Goal: Task Accomplishment & Management: Complete application form

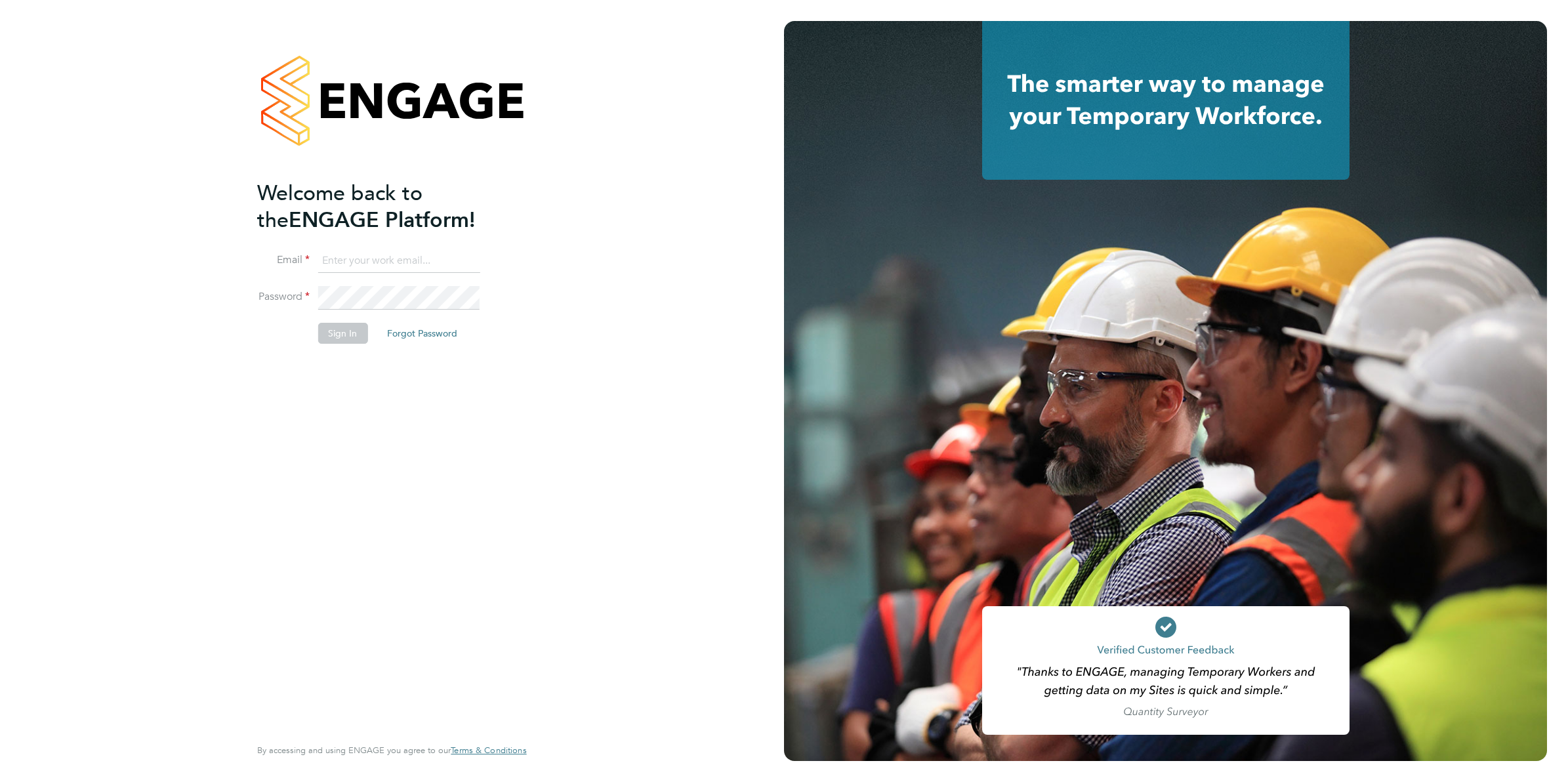
click at [440, 254] on input at bounding box center [398, 261] width 162 height 23
type input "[EMAIL_ADDRESS][DOMAIN_NAME]"
click at [339, 336] on button "Sign In" at bounding box center [342, 333] width 49 height 21
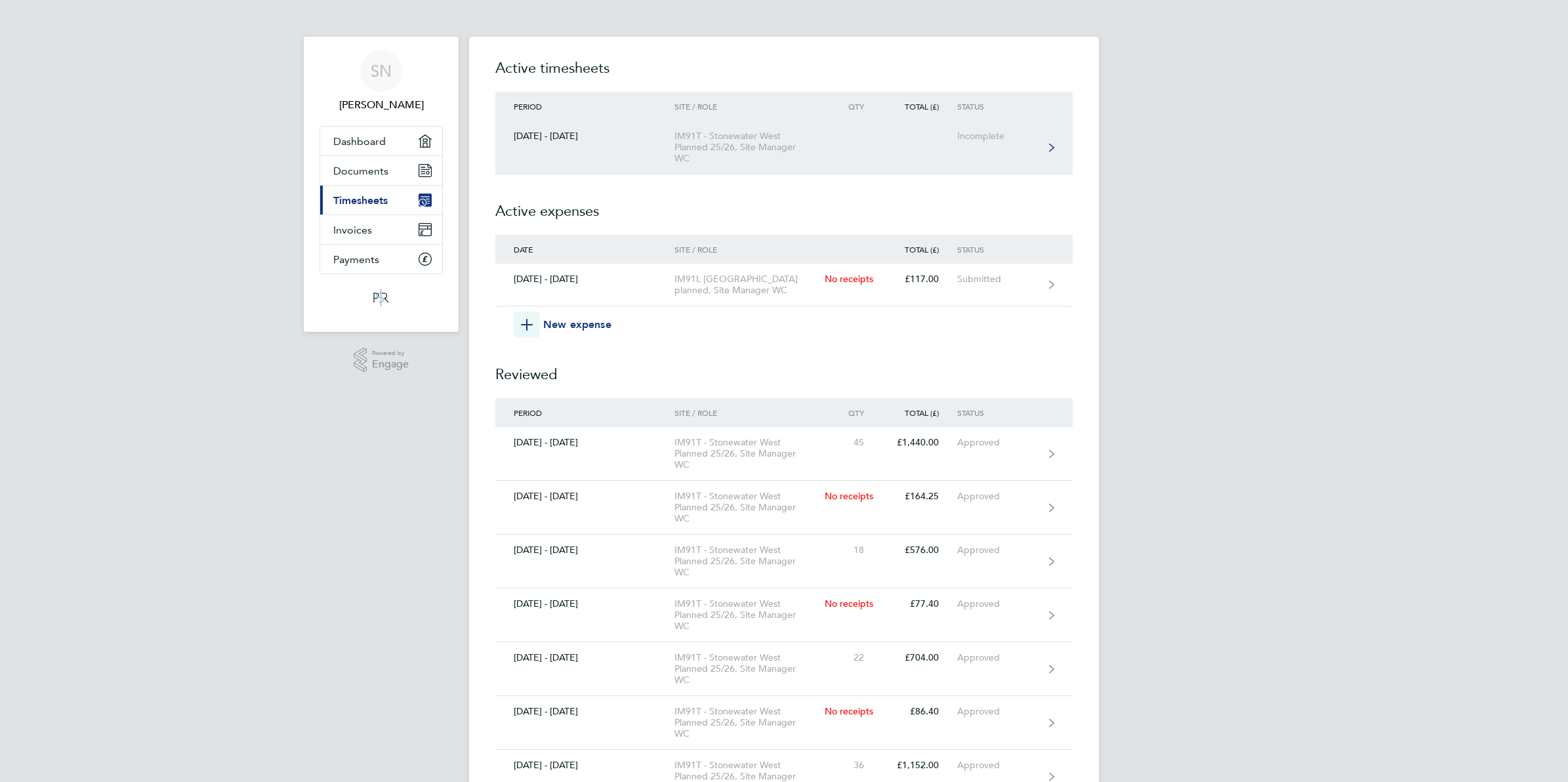
click at [1045, 141] on link "[DATE] - [DATE] IM91T - Stonewater West Planned 25/26, Site Manager WC Incomple…" at bounding box center [784, 148] width 578 height 54
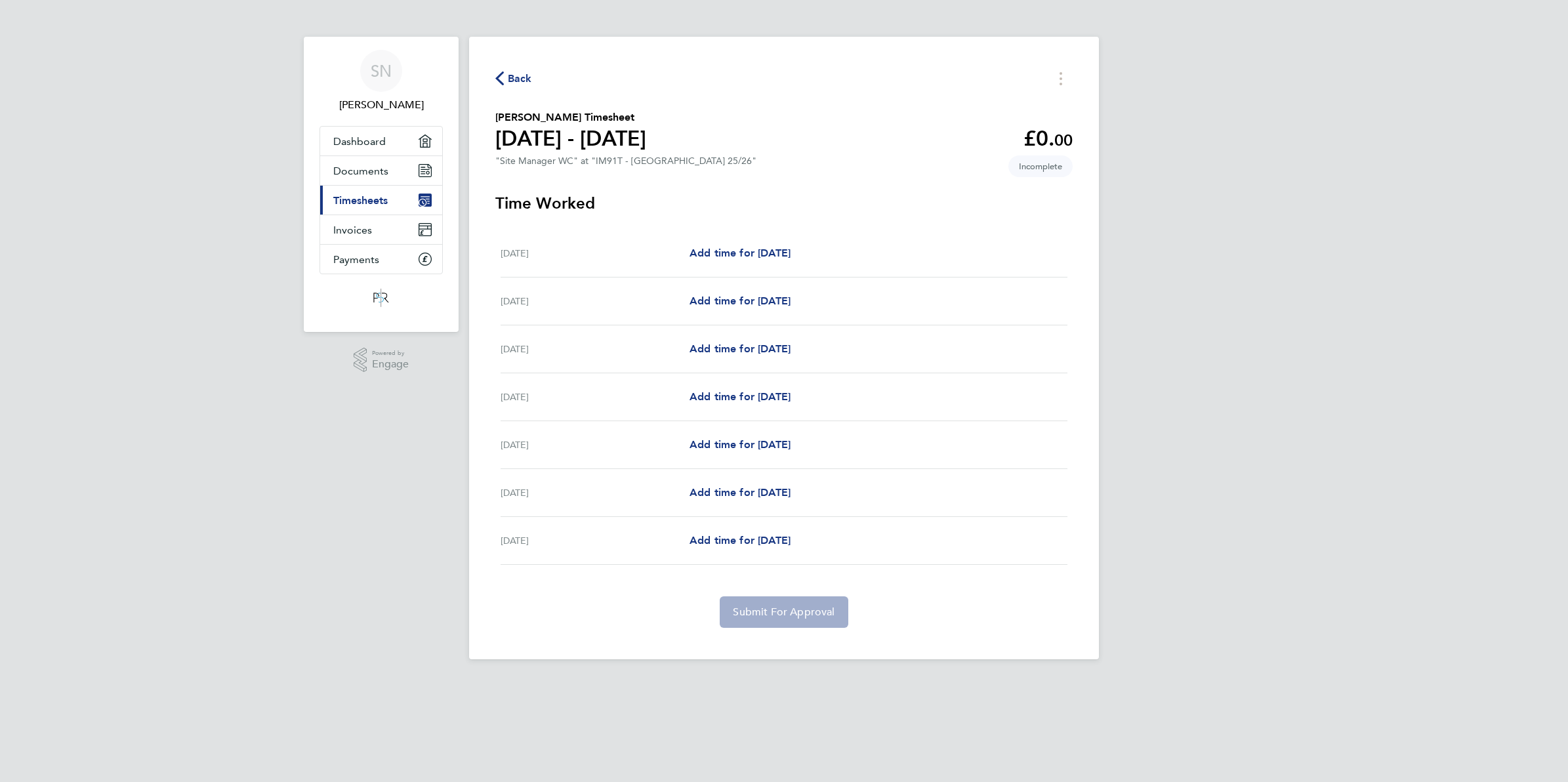
click at [643, 349] on div "[DATE]" at bounding box center [595, 349] width 189 height 16
click at [368, 201] on span "Timesheets" at bounding box center [361, 200] width 54 height 13
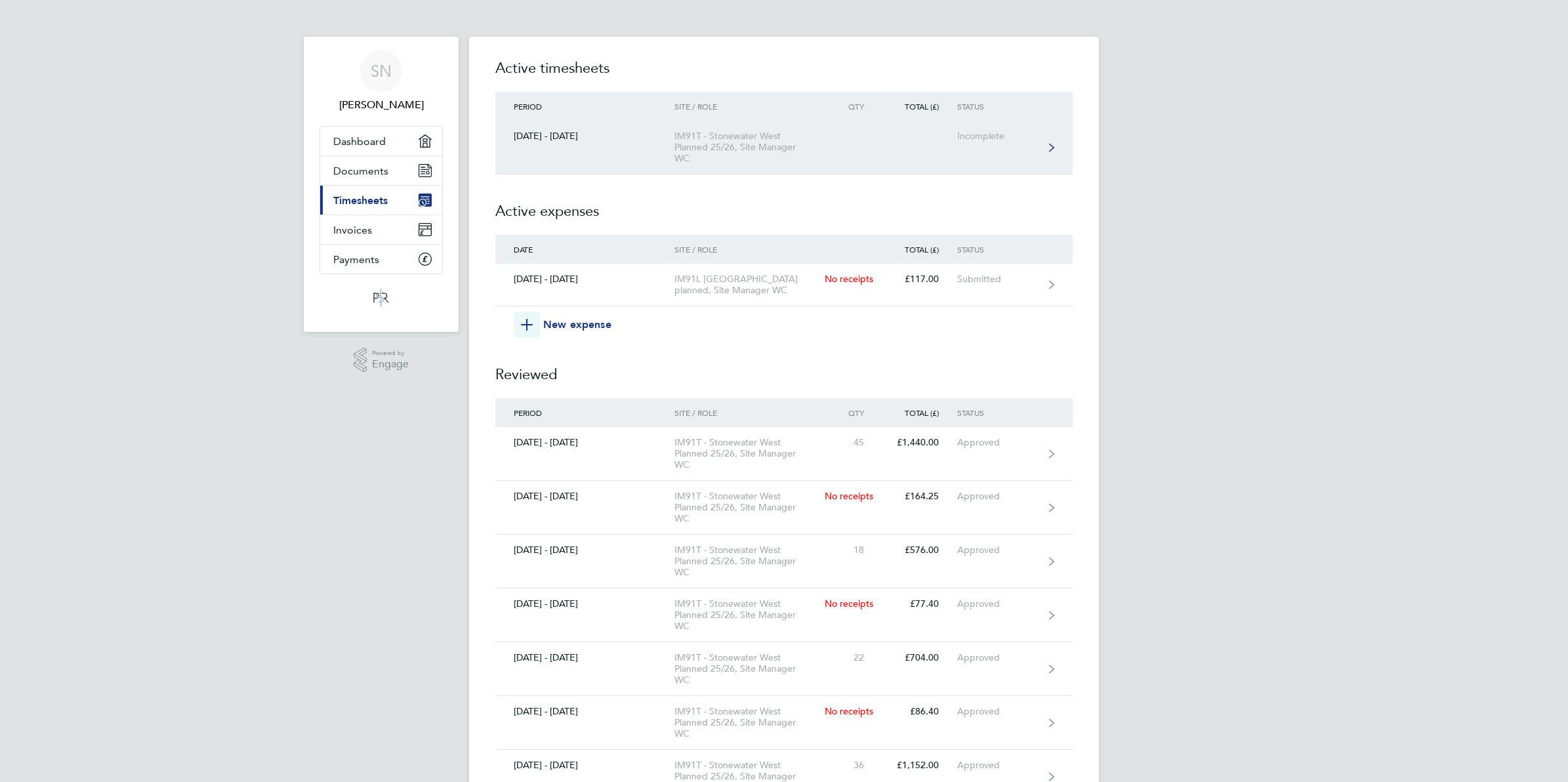
click at [771, 139] on div "IM91T - Stonewater West Planned 25/26, Site Manager WC" at bounding box center [749, 147] width 150 height 34
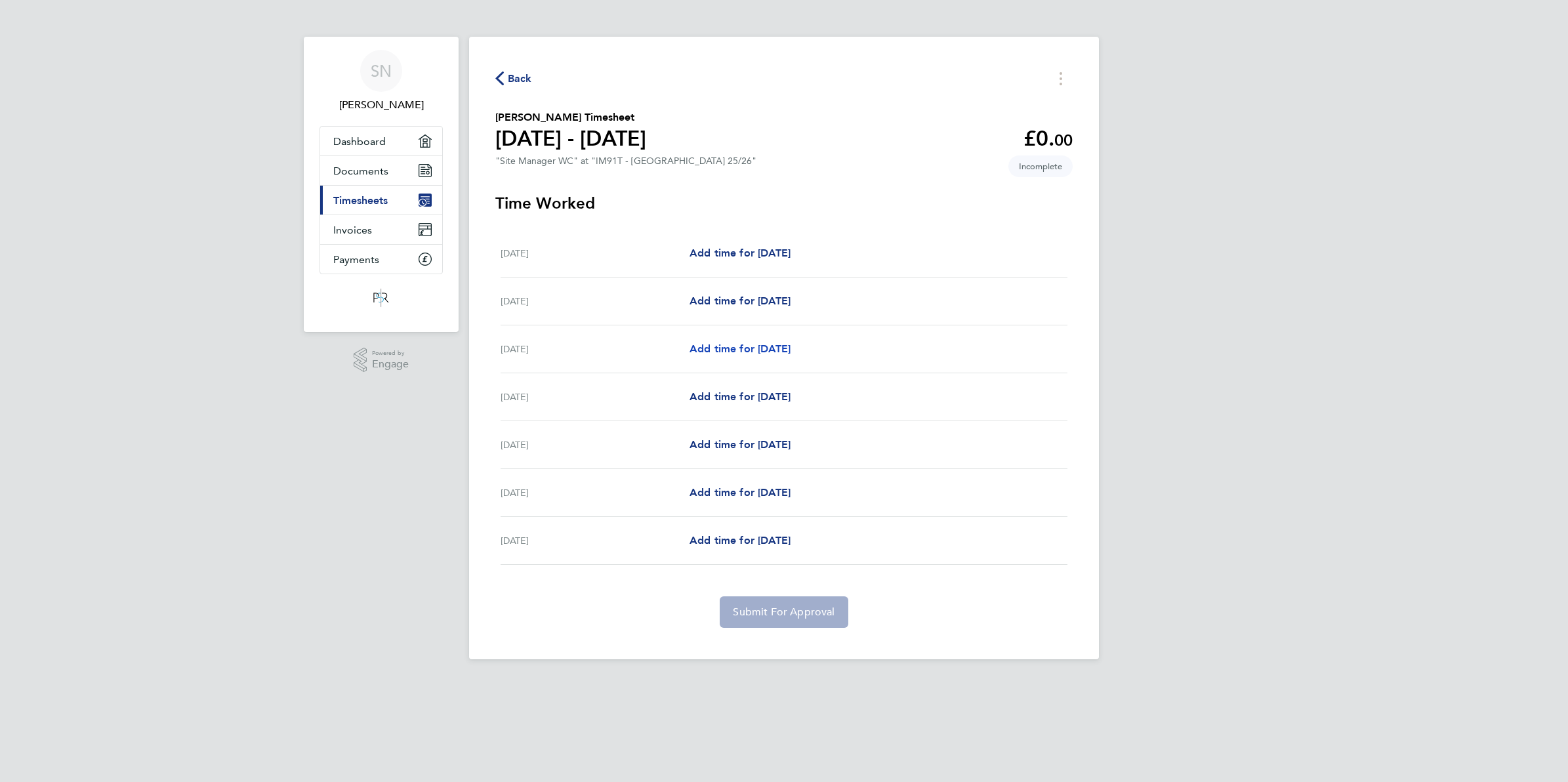
click at [791, 357] on link "Add time for [DATE]" at bounding box center [740, 349] width 101 height 16
select select "30"
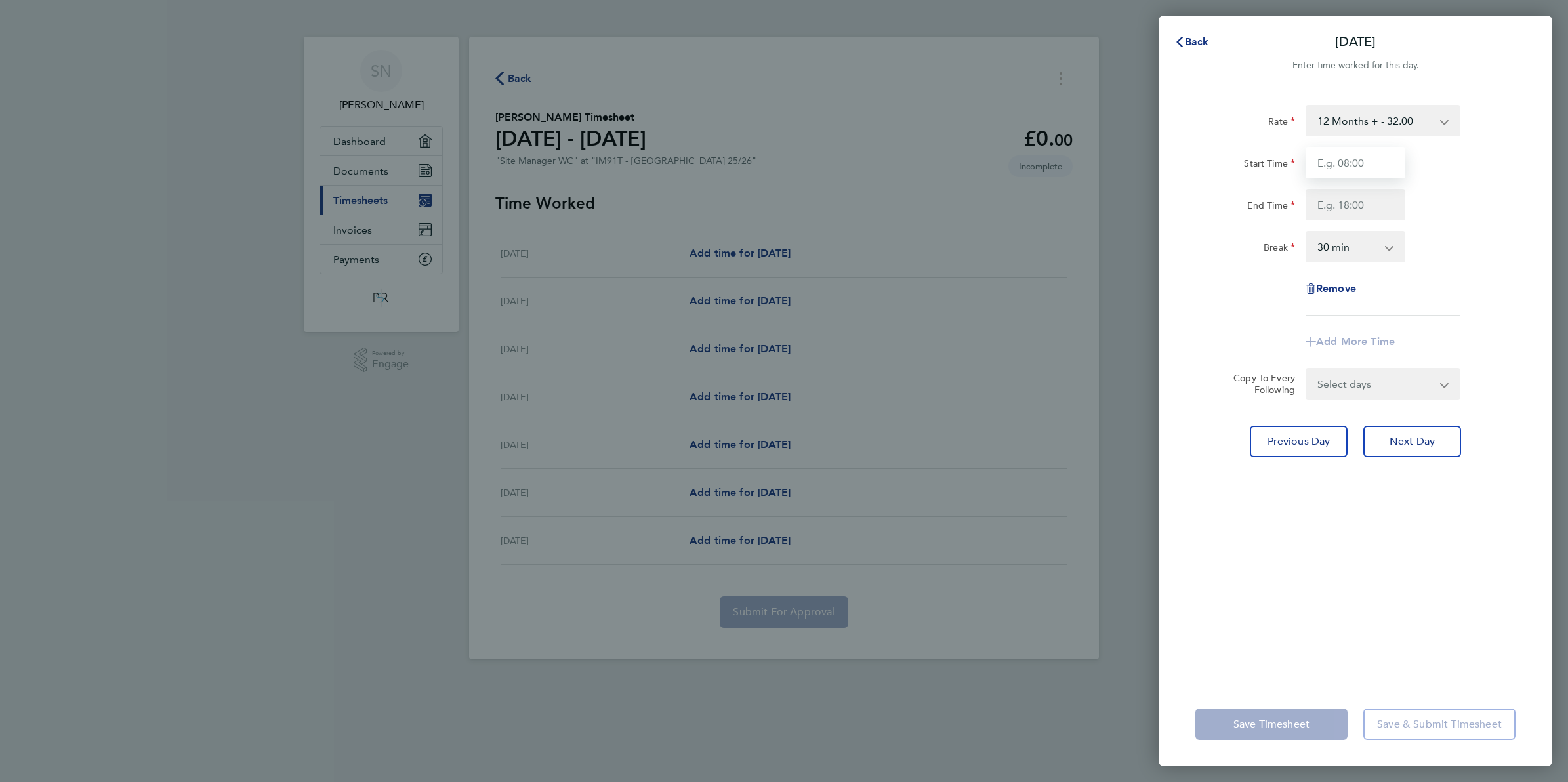
click at [1338, 162] on input "Start Time" at bounding box center [1355, 163] width 100 height 31
type input "07:00"
click at [1356, 194] on input "End Time" at bounding box center [1355, 204] width 100 height 31
type input "16:30"
click at [1277, 381] on form "Rate 12 Months + - 32.00 Start Time 07:00 End Time 16:30 Break 0 min 15 min 30 …" at bounding box center [1356, 252] width 320 height 295
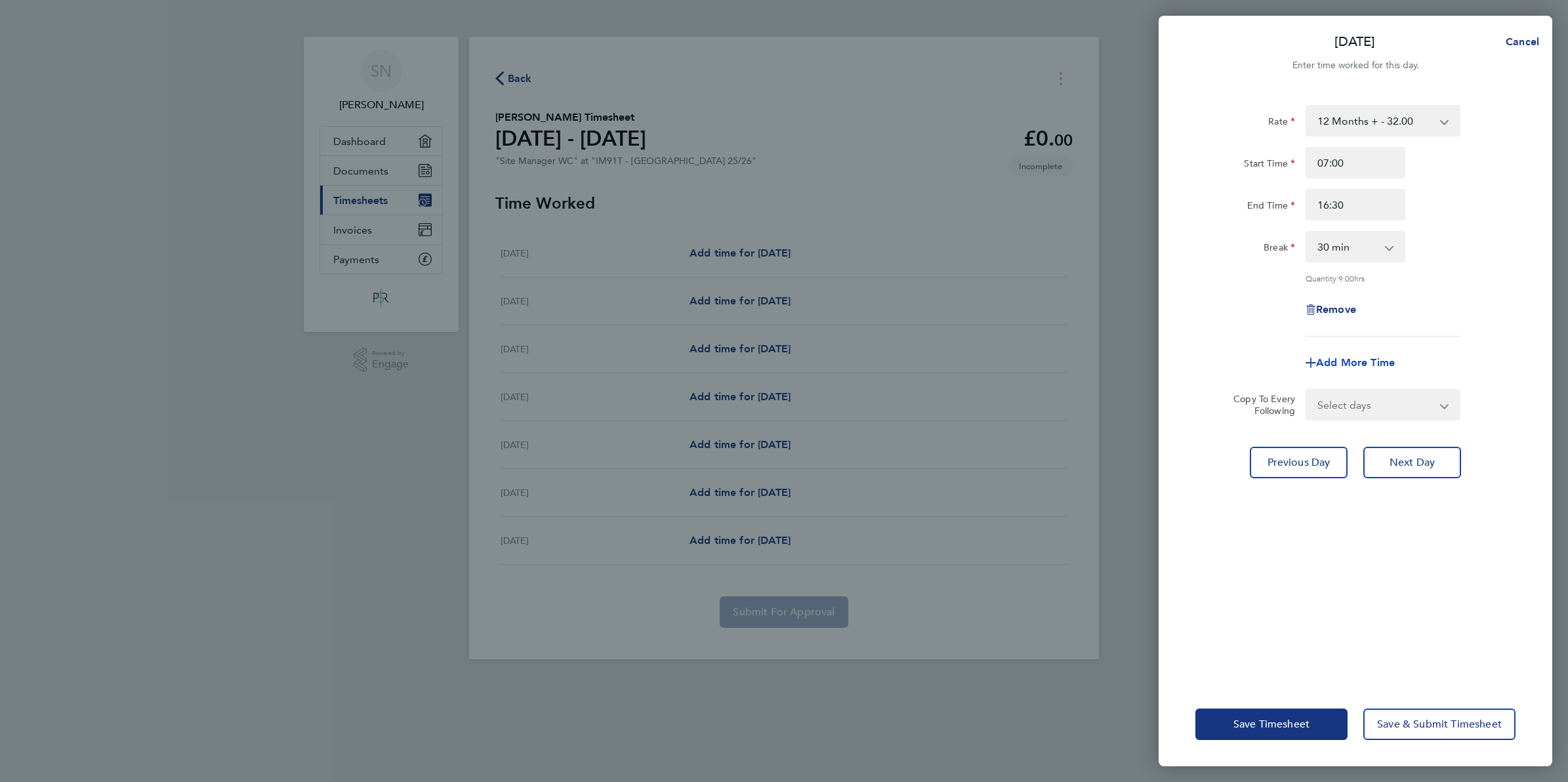
click at [1345, 364] on span "Add More Time" at bounding box center [1355, 362] width 78 height 13
select select "null"
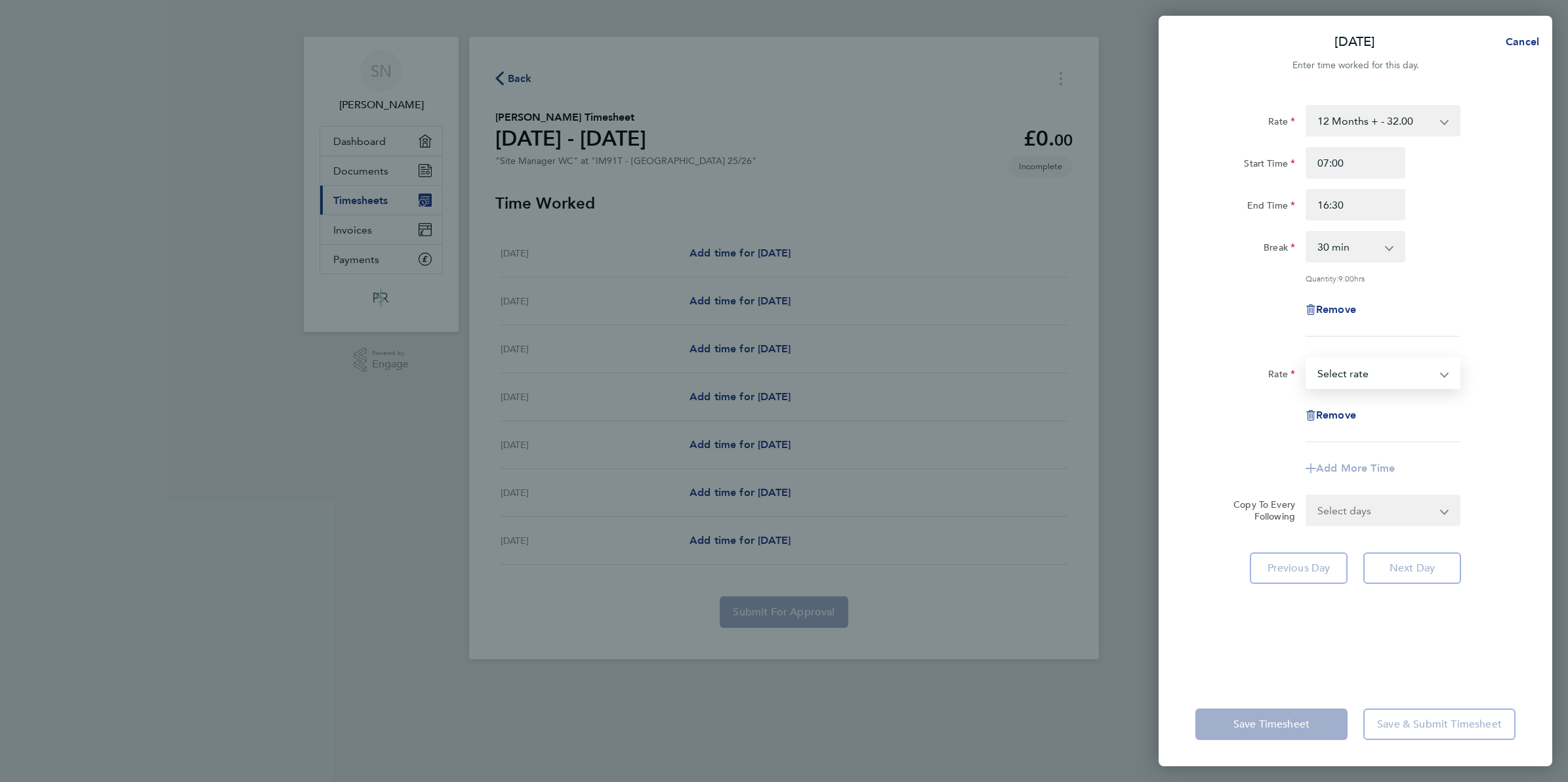
click at [1440, 372] on select "12 Months + - 32.00 Select rate" at bounding box center [1375, 373] width 137 height 29
click at [1354, 305] on span "Remove" at bounding box center [1335, 309] width 40 height 13
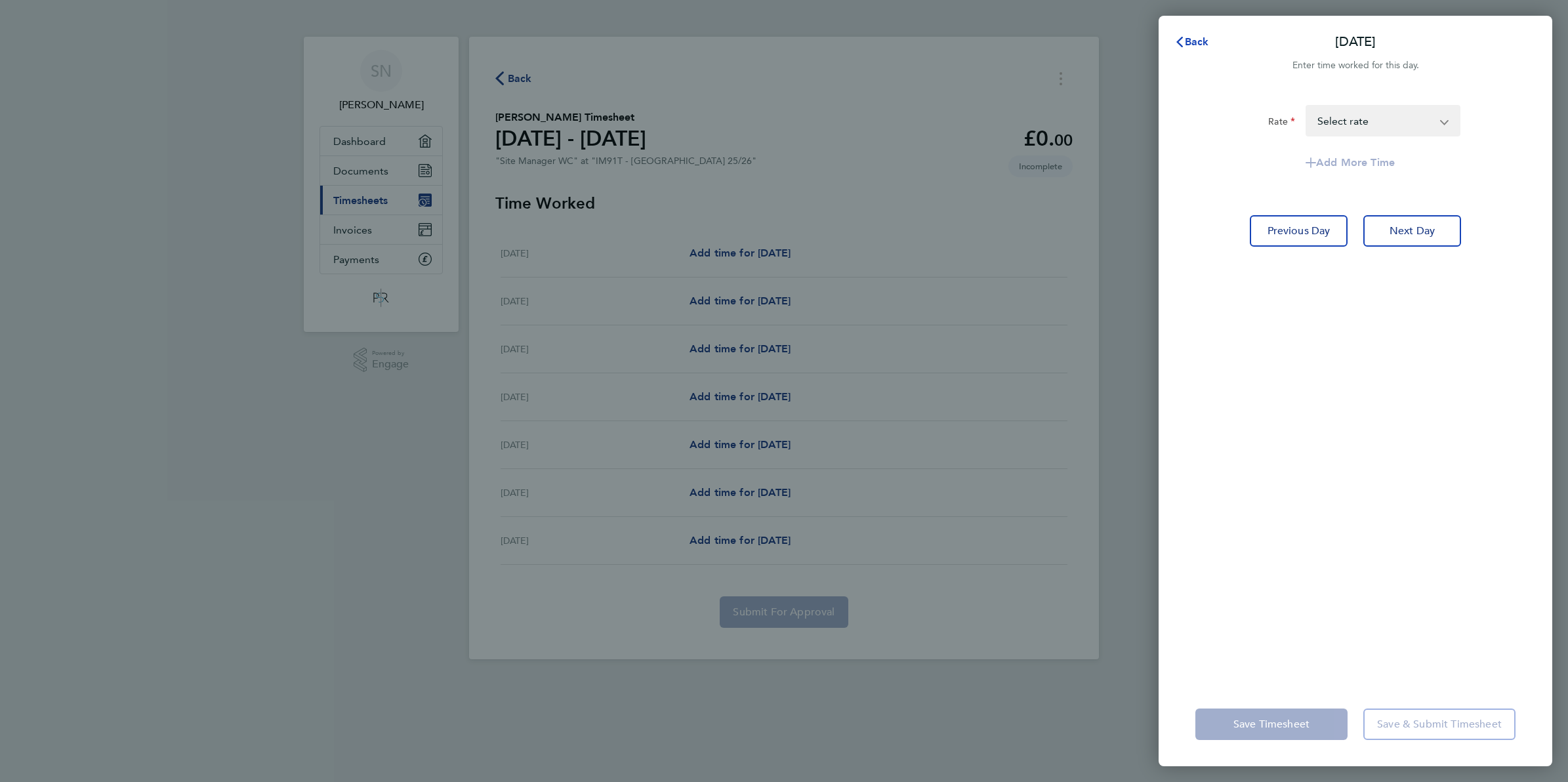
click at [1181, 37] on icon "button" at bounding box center [1179, 42] width 11 height 11
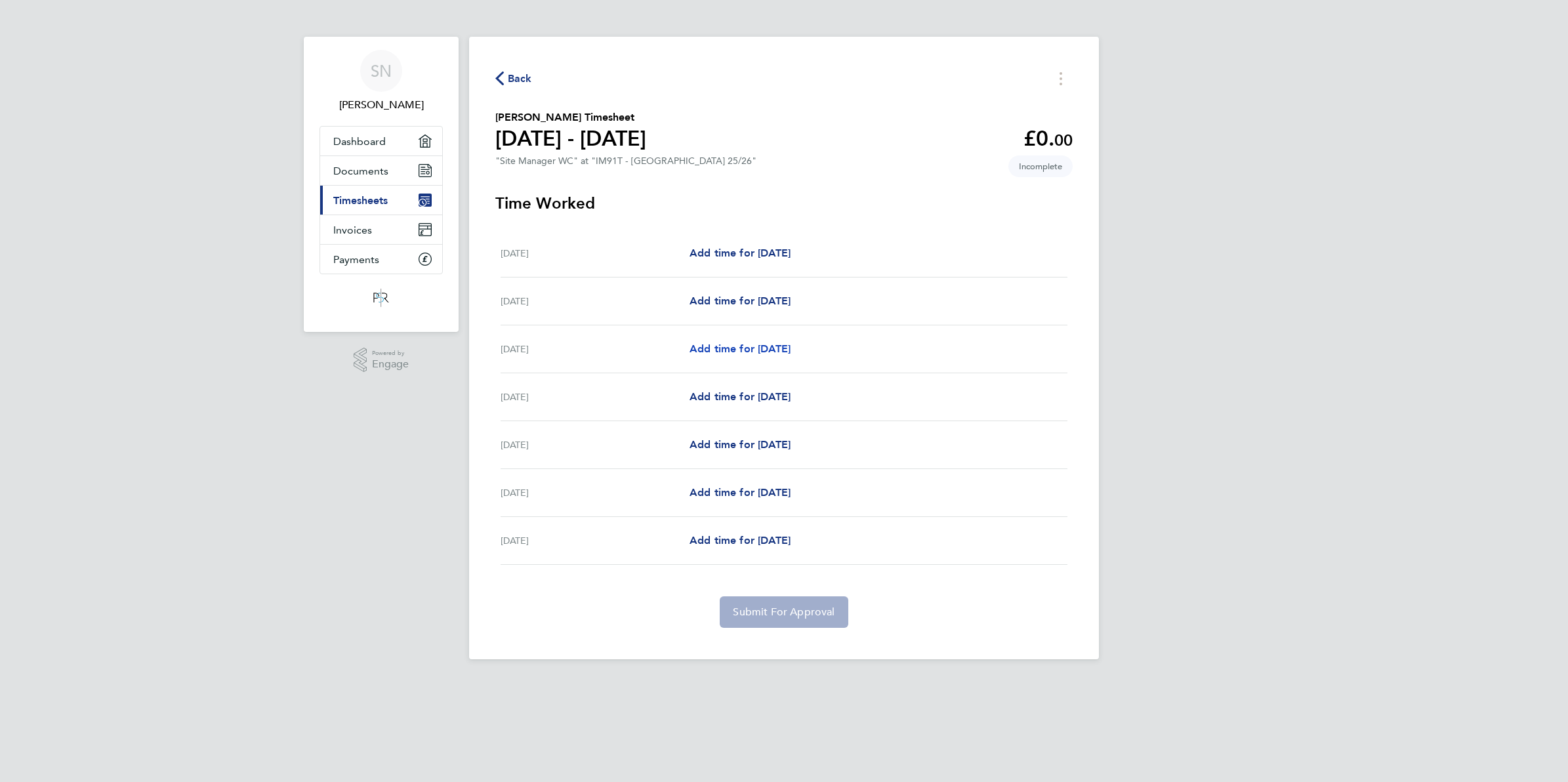
click at [787, 353] on span "Add time for Mon 22 Sep" at bounding box center [740, 348] width 101 height 13
select select "30"
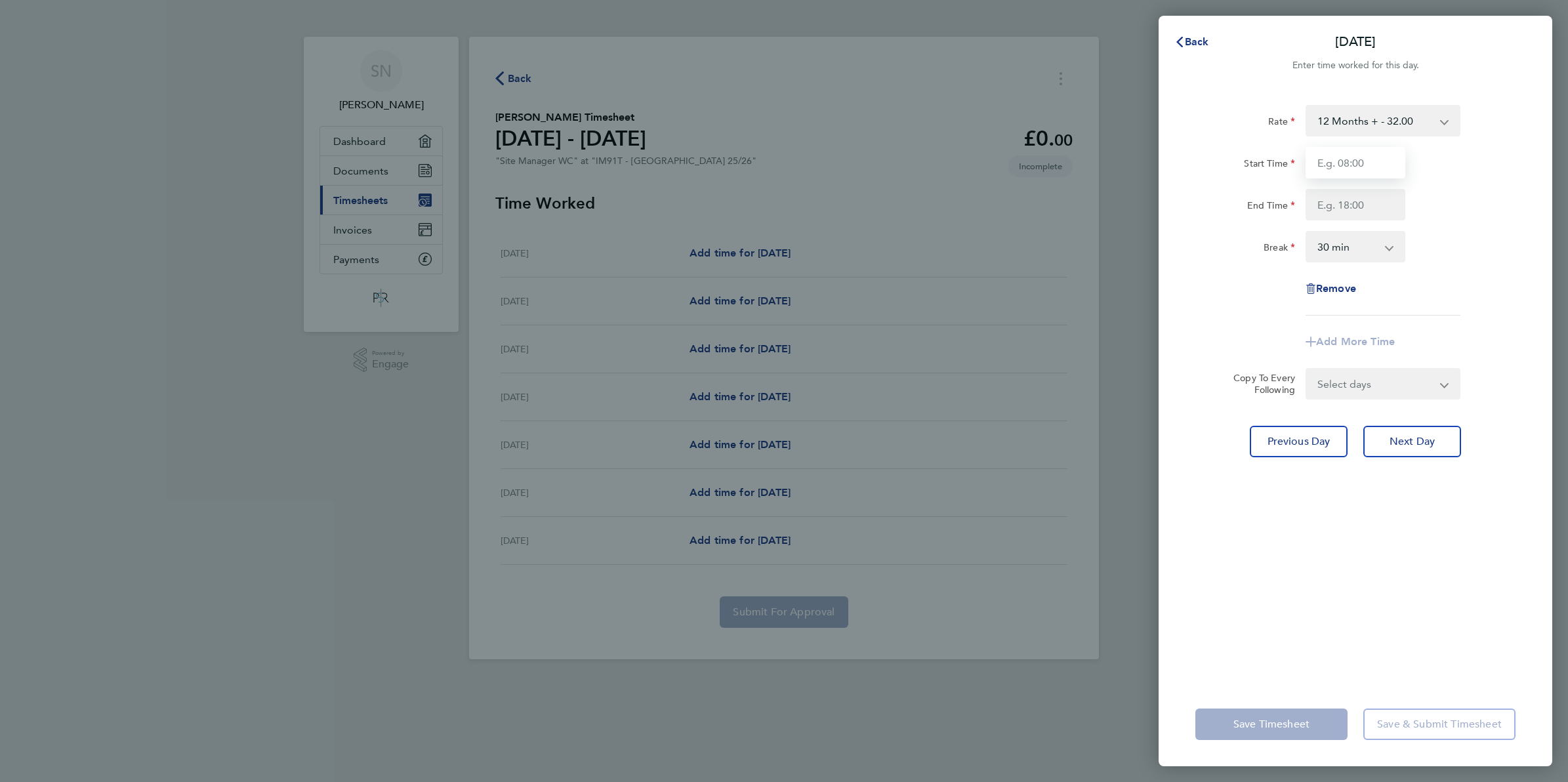
click at [1322, 162] on input "Start Time" at bounding box center [1355, 163] width 100 height 31
type input "07:00"
type input "16:30"
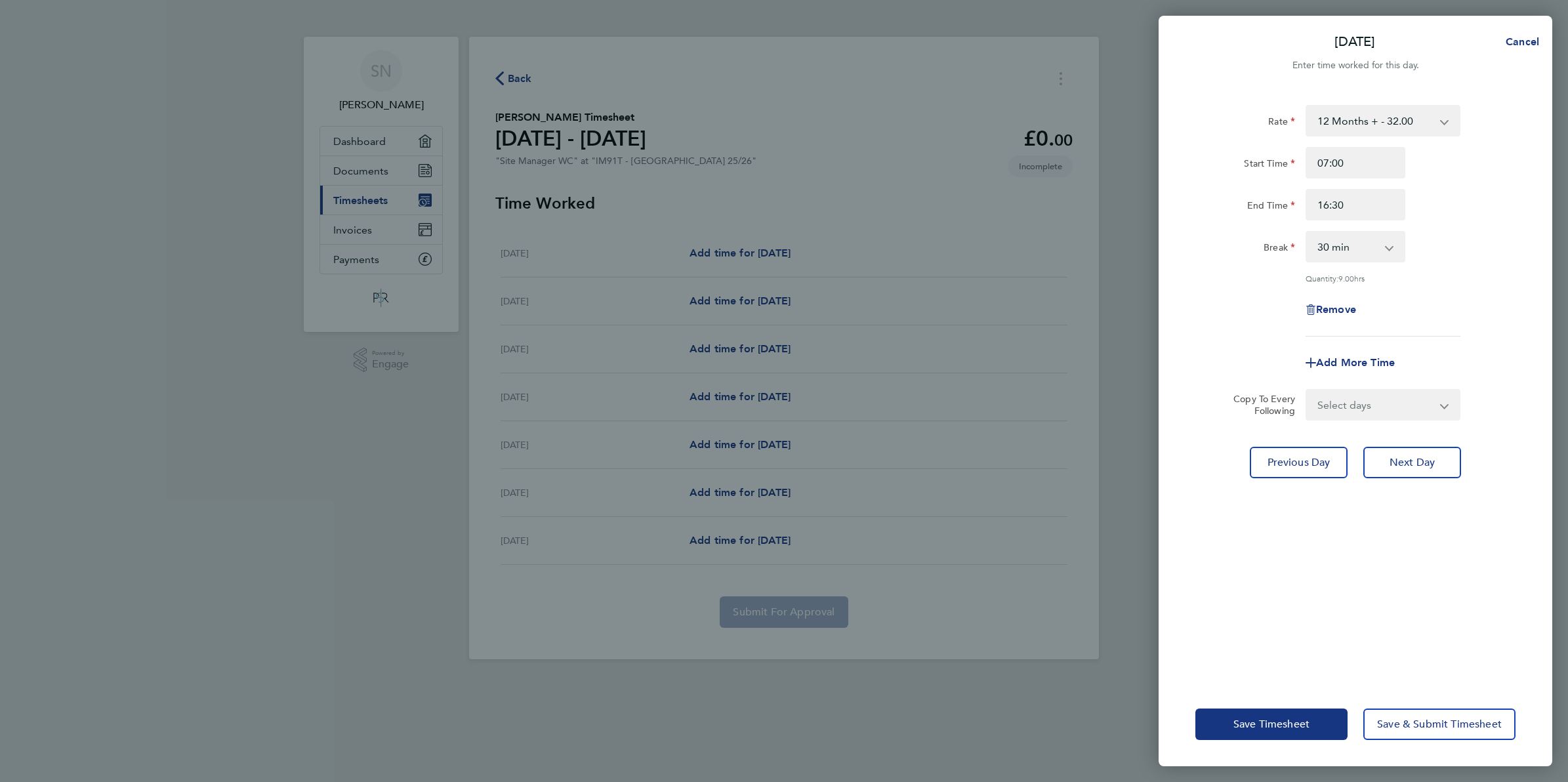
click at [1355, 402] on select "Select days Day Tuesday Wednesday Thursday Friday" at bounding box center [1376, 405] width 138 height 29
select select "DAY"
click at [1307, 391] on select "Select days Day Tuesday Wednesday Thursday Friday" at bounding box center [1376, 405] width 138 height 29
select select "2025-09-26"
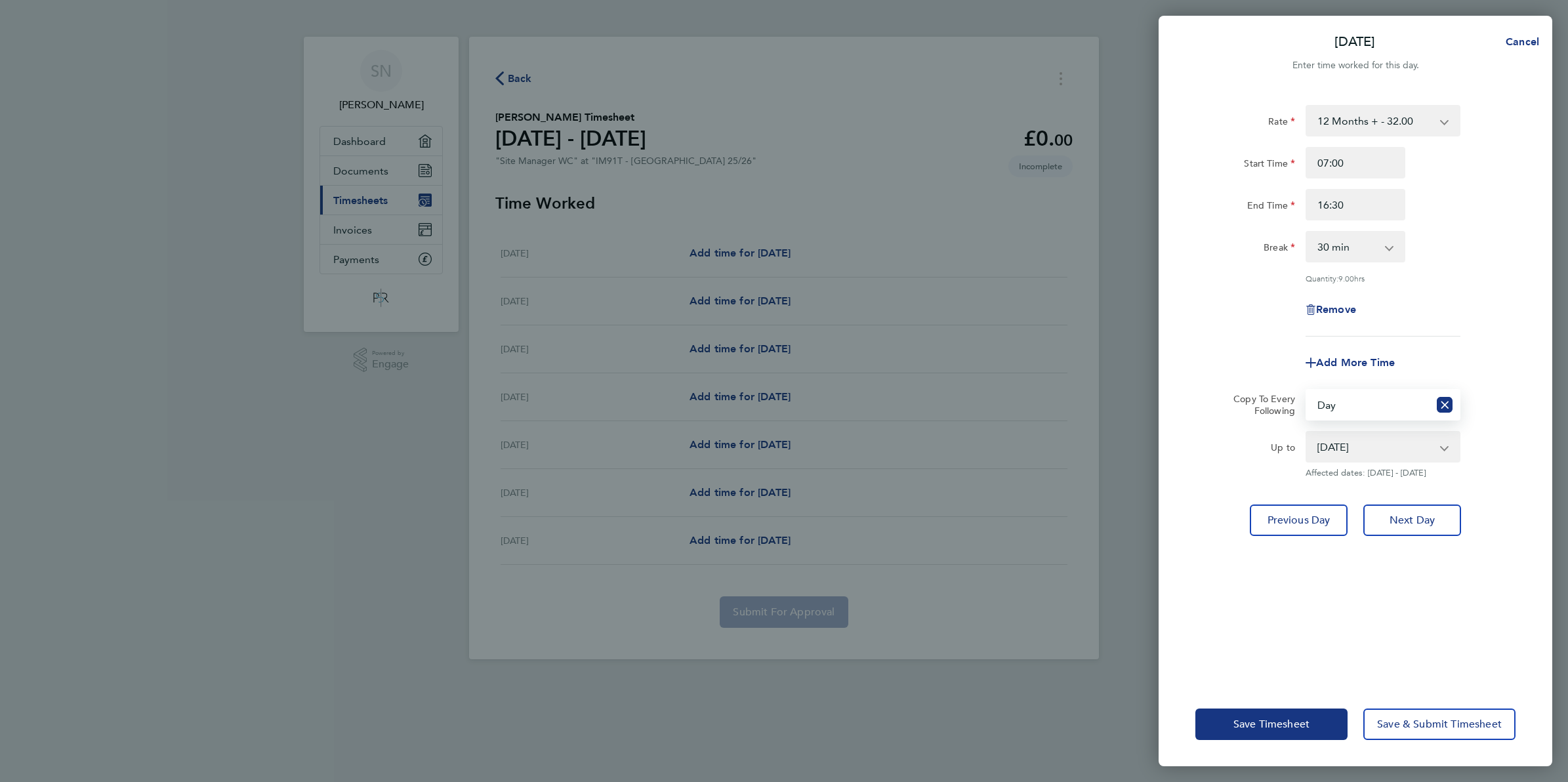
click at [1267, 404] on label "Copy To Every Following" at bounding box center [1259, 405] width 72 height 23
click at [1307, 404] on select "Select days Day Tuesday Wednesday Thursday Friday" at bounding box center [1368, 405] width 122 height 29
click at [1388, 513] on button "Next Day" at bounding box center [1412, 520] width 98 height 31
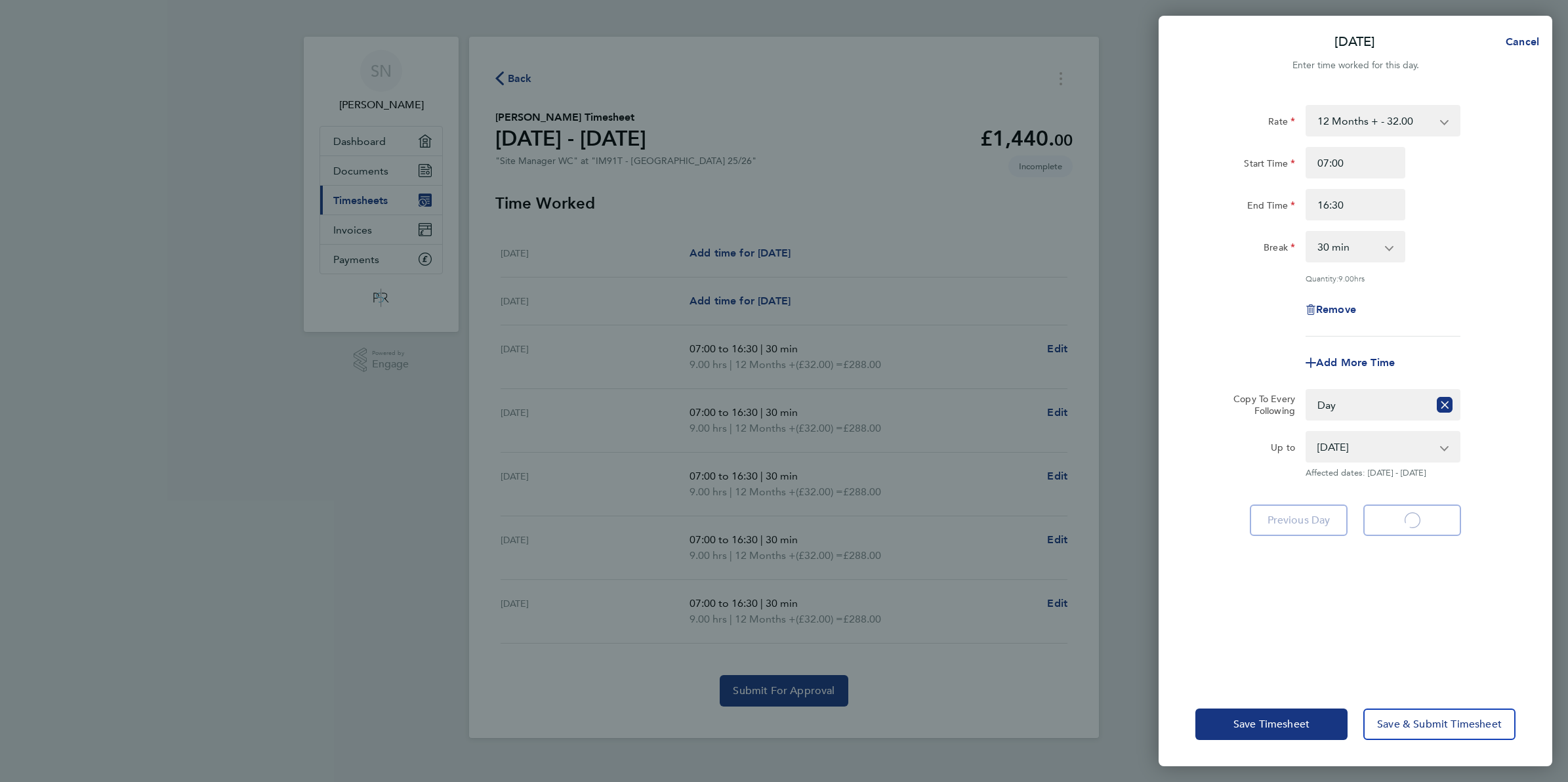
select select "30"
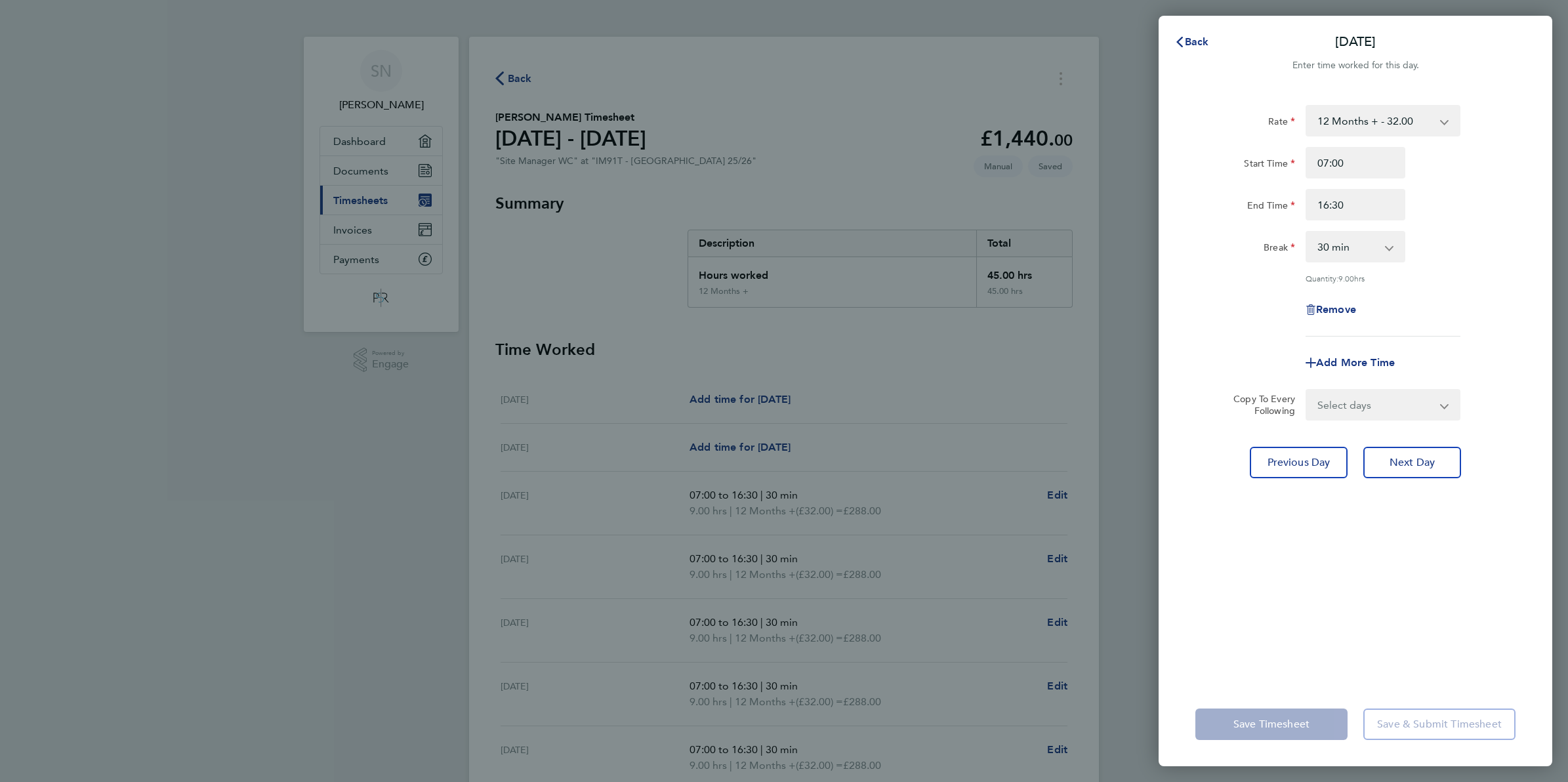
click at [1274, 732] on app-form-button "Save Timesheet" at bounding box center [1275, 724] width 160 height 31
click at [1280, 457] on span "Previous Day" at bounding box center [1299, 463] width 63 height 14
select select "30"
click at [1152, 394] on div "Back Mon 22 Sep Enter time worked for this day. Rate 12 Months + - 32.00 Start …" at bounding box center [784, 391] width 1568 height 782
click at [1194, 41] on span "Back" at bounding box center [1197, 42] width 24 height 13
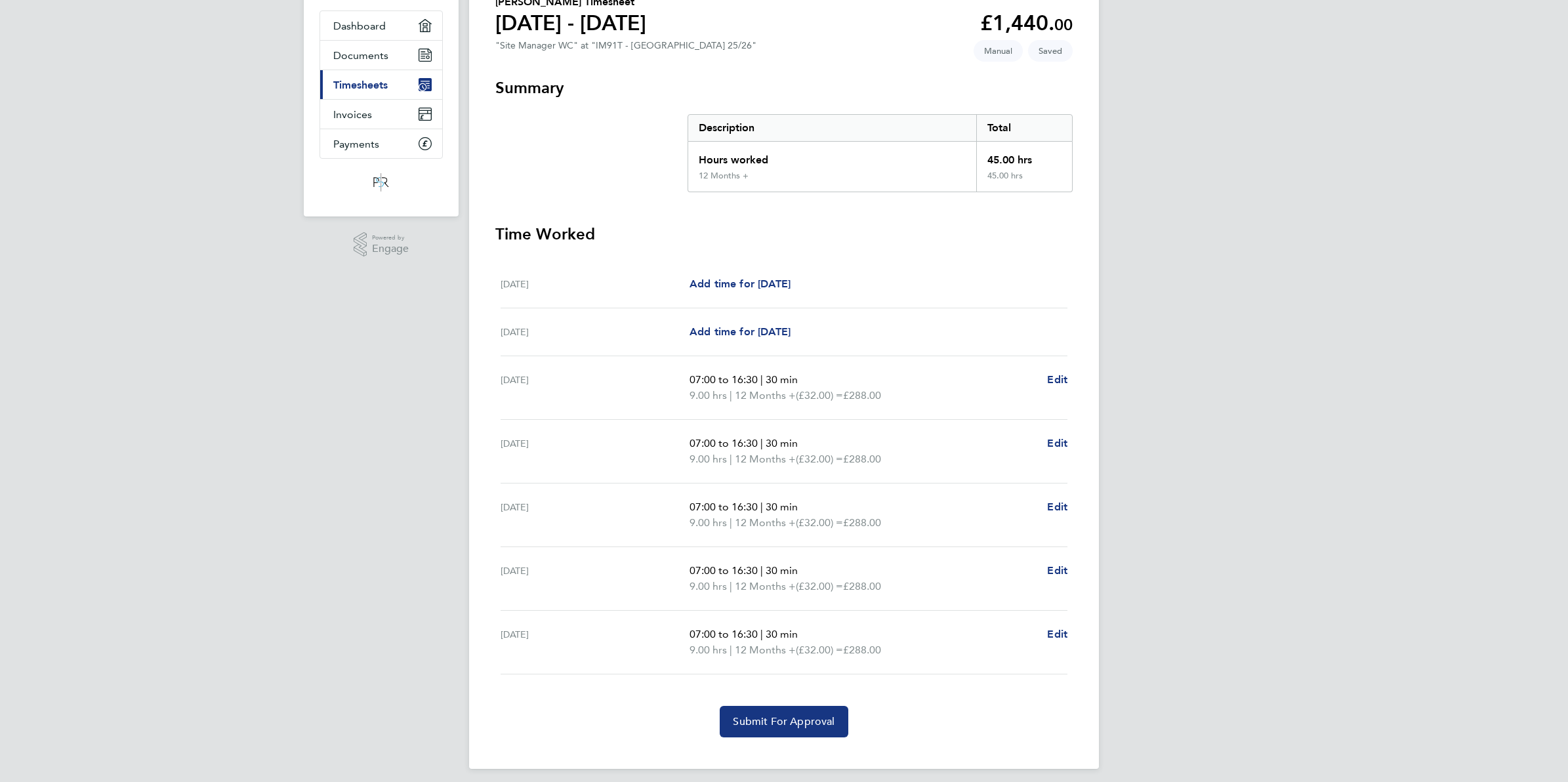
scroll to position [125, 0]
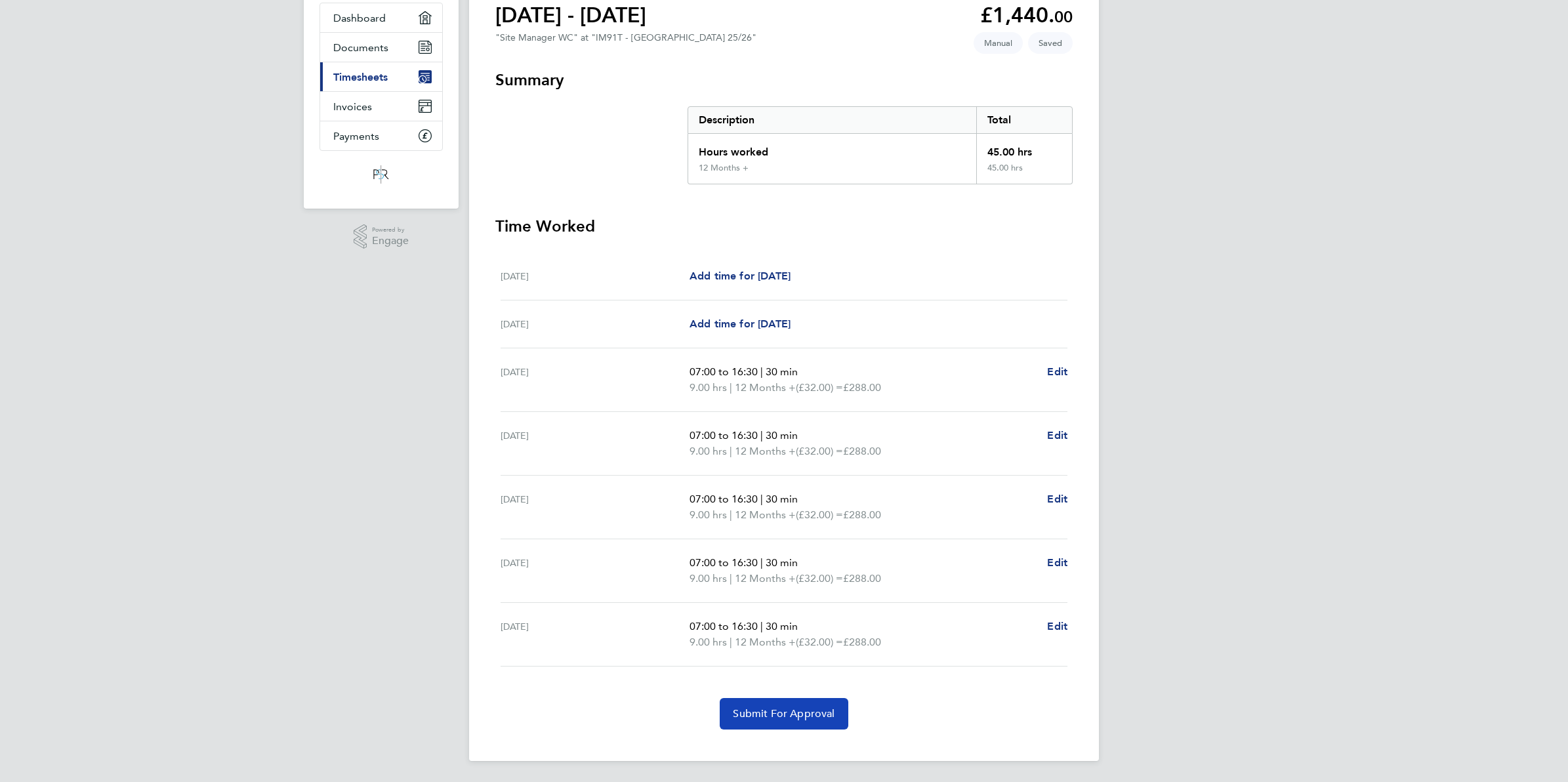
click at [776, 716] on span "Submit For Approval" at bounding box center [783, 714] width 102 height 14
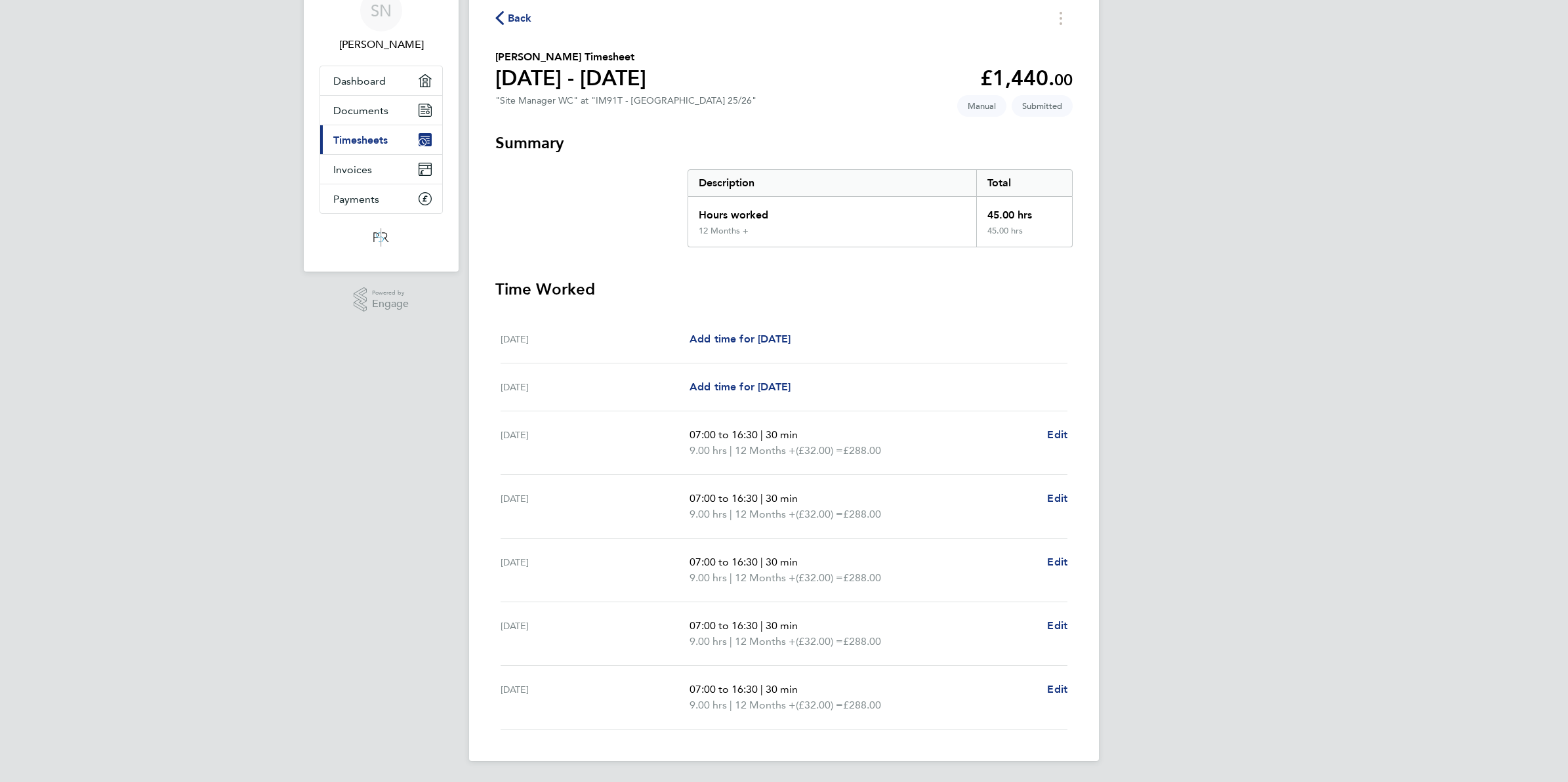
click at [509, 14] on span "Back" at bounding box center [519, 18] width 24 height 16
